Goal: Task Accomplishment & Management: Manage account settings

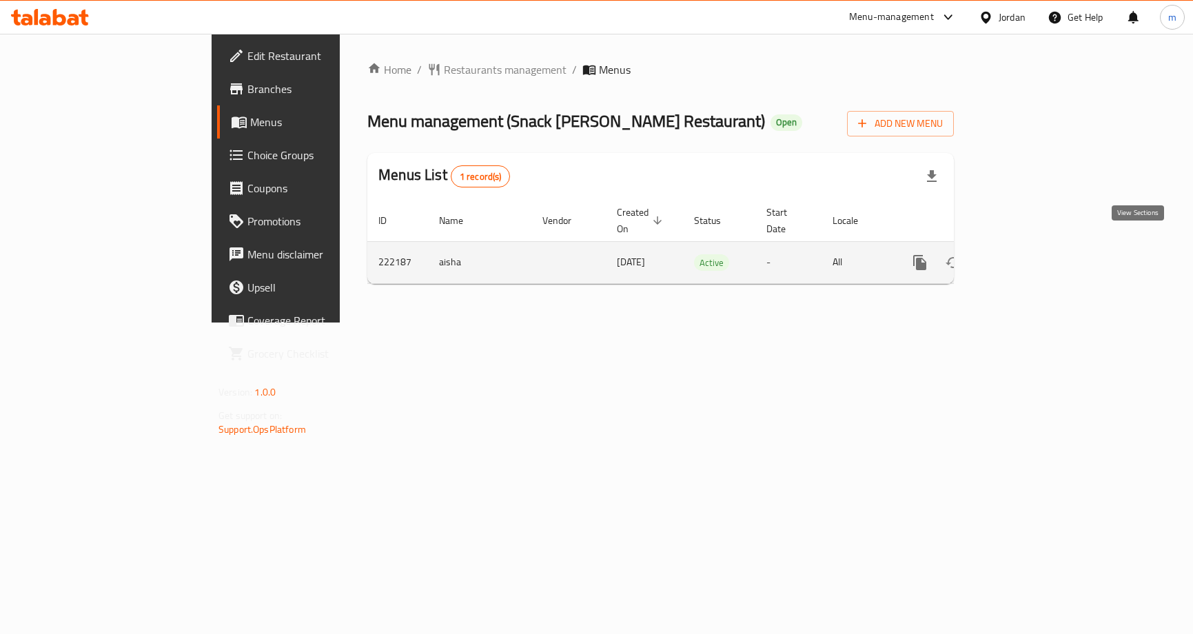
click at [1036, 250] on link "enhanced table" at bounding box center [1019, 262] width 33 height 33
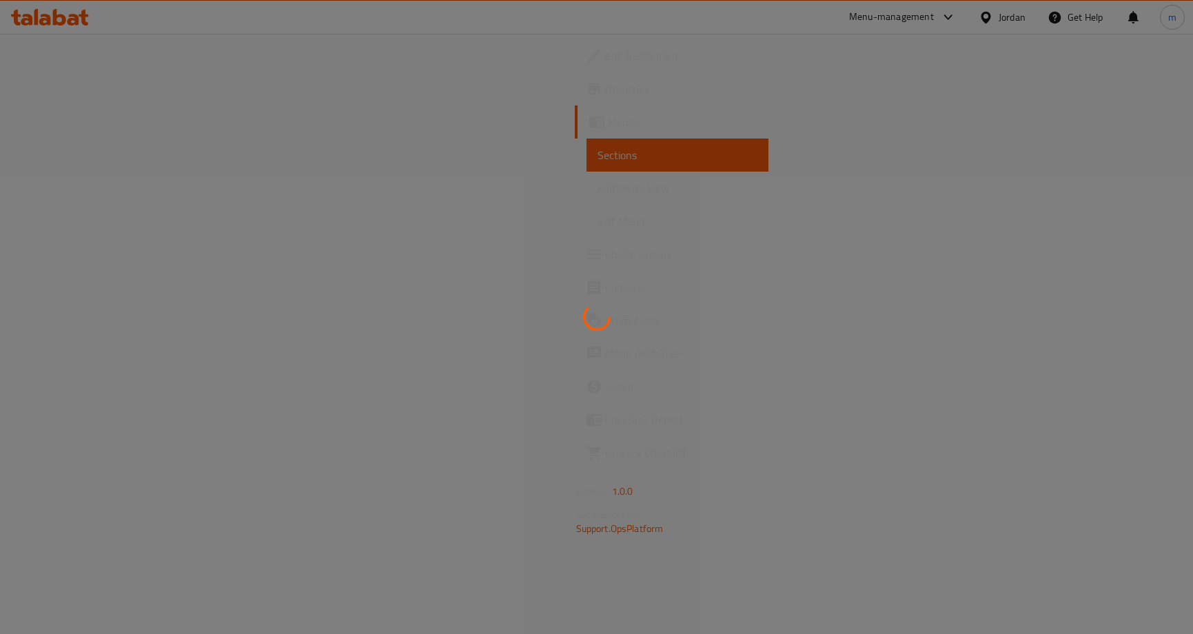
click at [466, 172] on div at bounding box center [596, 317] width 1193 height 634
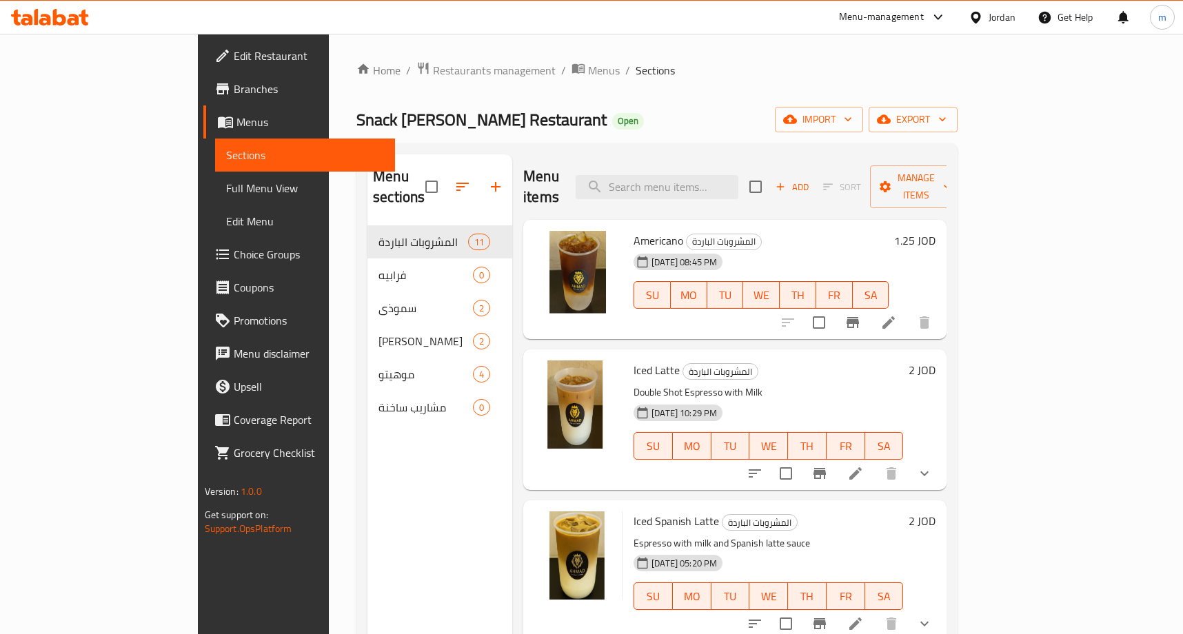
click at [234, 261] on span "Choice Groups" at bounding box center [309, 254] width 151 height 17
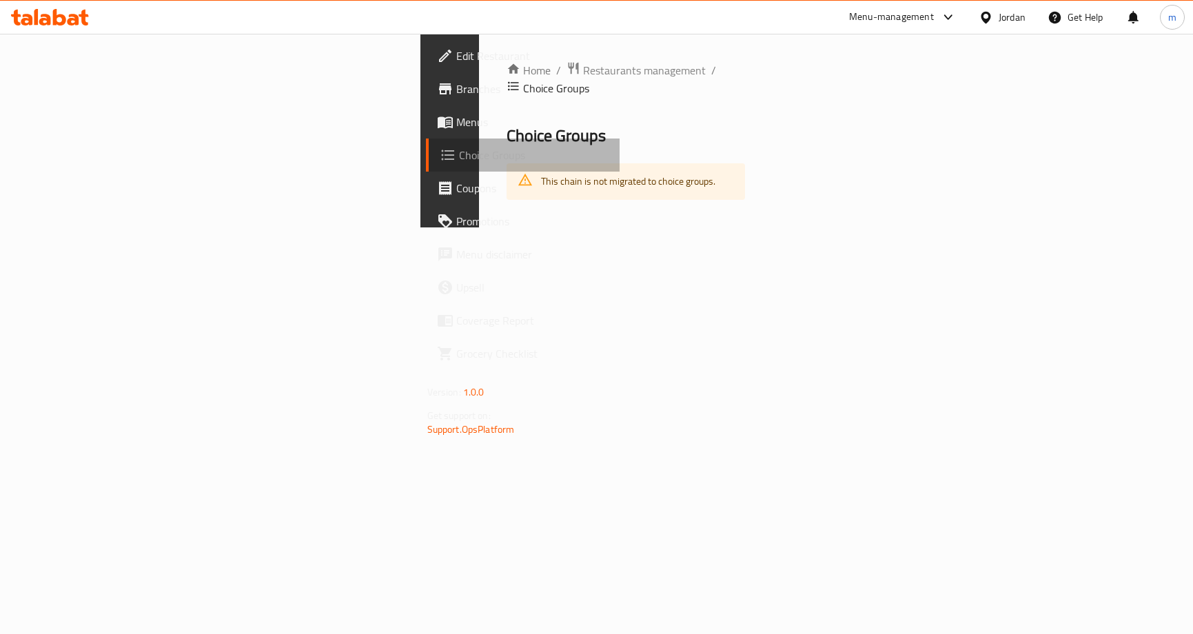
click at [459, 154] on span "Choice Groups" at bounding box center [534, 155] width 150 height 17
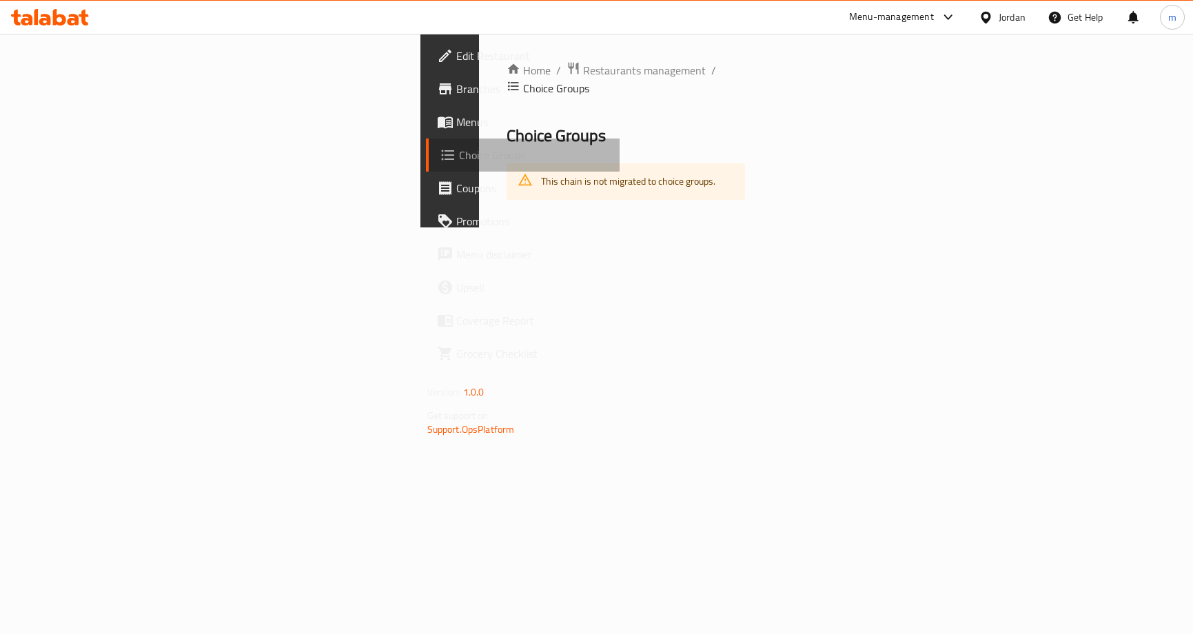
click at [459, 154] on span "Choice Groups" at bounding box center [534, 155] width 150 height 17
click at [459, 148] on span "Choice Groups" at bounding box center [534, 155] width 150 height 17
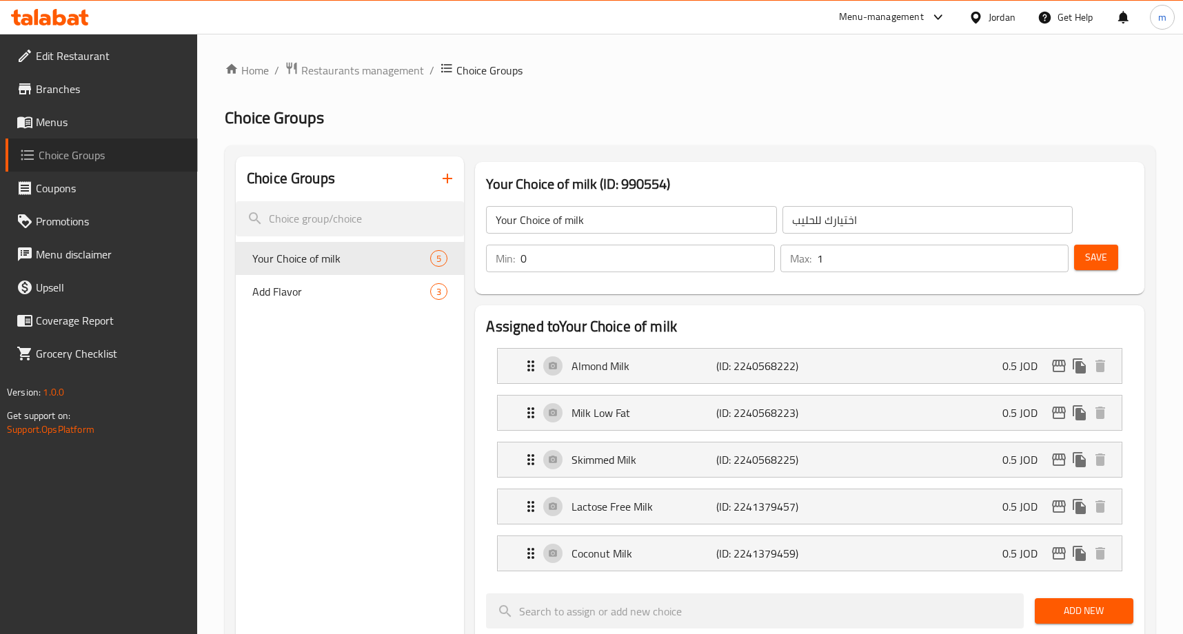
click at [108, 148] on span "Choice Groups" at bounding box center [113, 155] width 148 height 17
click at [662, 30] on div "Menu-management Jordan Get Help m" at bounding box center [591, 17] width 1183 height 33
click at [354, 71] on span "Restaurants management" at bounding box center [362, 70] width 123 height 17
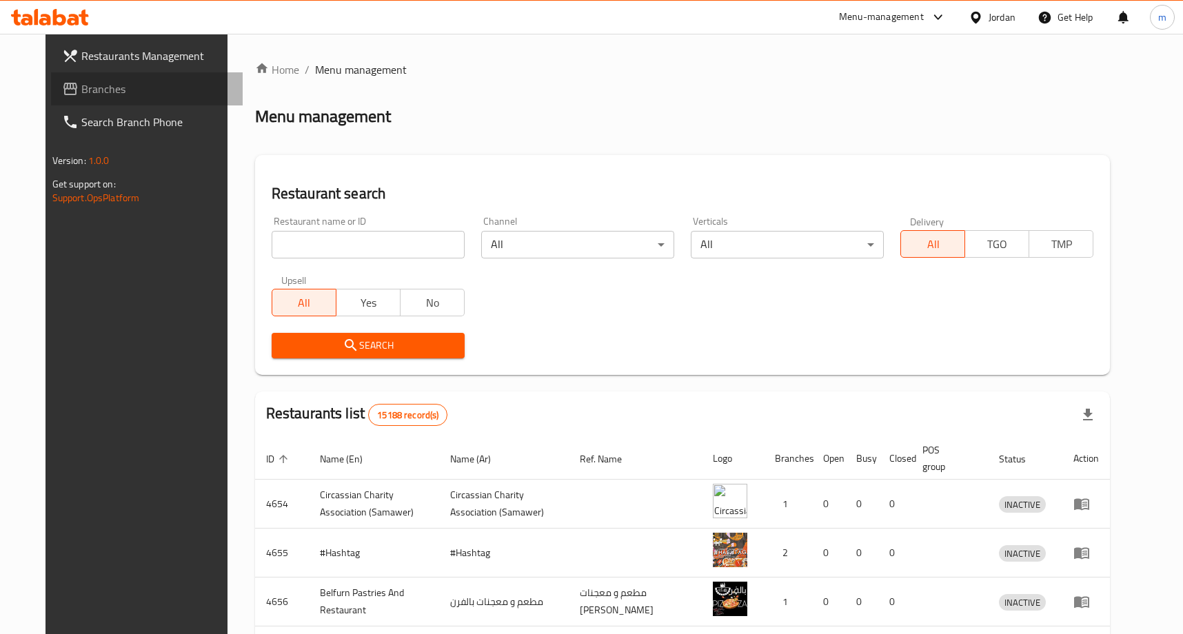
click at [62, 91] on icon at bounding box center [70, 89] width 17 height 17
